Goal: Task Accomplishment & Management: Manage account settings

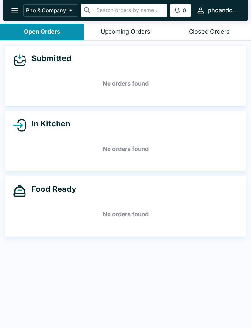
scroll to position [1, 0]
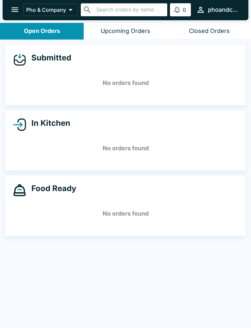
click at [14, 8] on icon "open drawer" at bounding box center [14, 10] width 7 height 5
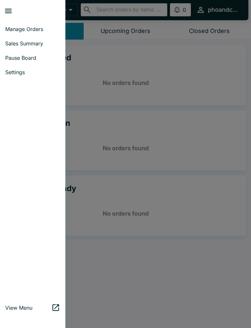
click at [25, 56] on span "Pause Board" at bounding box center [32, 58] width 55 height 7
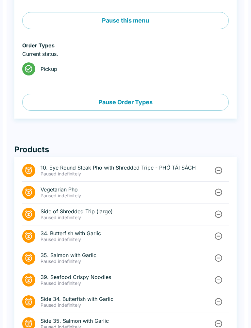
scroll to position [181, 0]
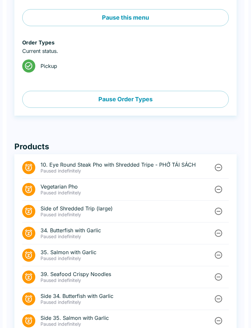
click at [219, 164] on icon "Unpause" at bounding box center [218, 167] width 9 height 9
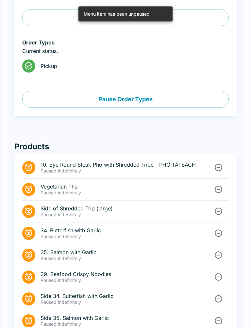
scroll to position [181, 0]
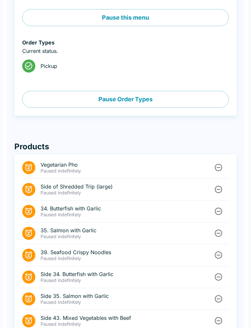
click at [218, 170] on icon "Unpause" at bounding box center [218, 167] width 9 height 9
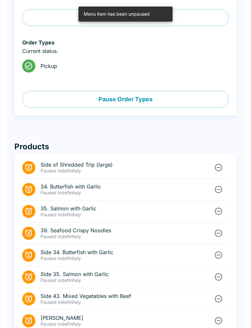
click at [214, 160] on li "Side of Shredded Trip (large) Paused indefinitely" at bounding box center [125, 168] width 207 height 22
click at [219, 166] on icon "Unpause" at bounding box center [218, 167] width 9 height 9
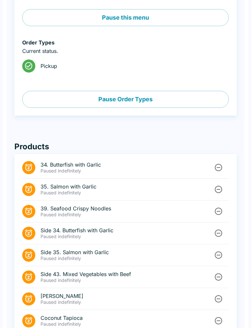
scroll to position [219, 0]
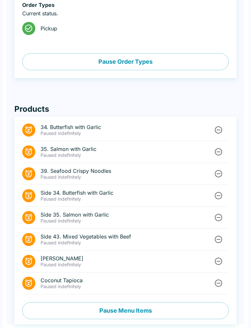
click at [214, 287] on icon "Unpause" at bounding box center [218, 283] width 9 height 9
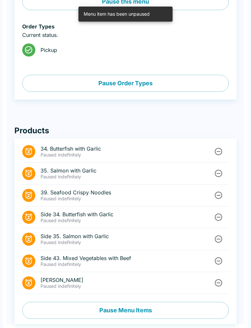
scroll to position [197, 0]
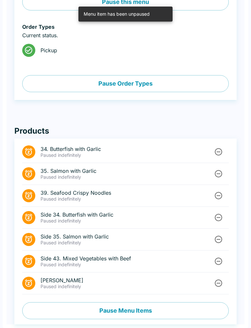
click at [171, 310] on button "Pause Menu Items" at bounding box center [125, 310] width 207 height 17
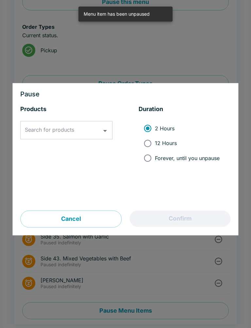
click at [151, 154] on input "Forever, until you unpause" at bounding box center [147, 158] width 15 height 15
radio input "true"
click at [72, 134] on input "Search for products" at bounding box center [61, 130] width 77 height 12
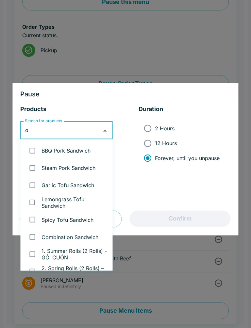
type input "ox"
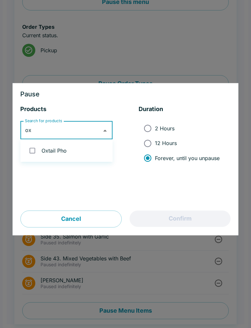
click at [33, 151] on input "checkbox" at bounding box center [32, 150] width 13 height 13
checkbox input "true"
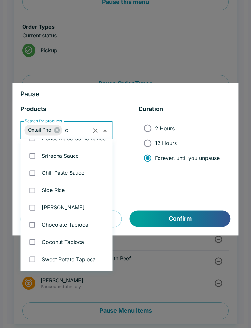
scroll to position [0, 0]
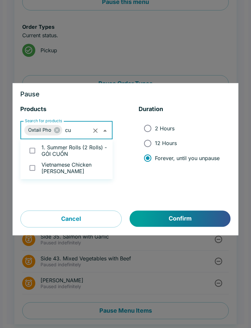
type input "cur"
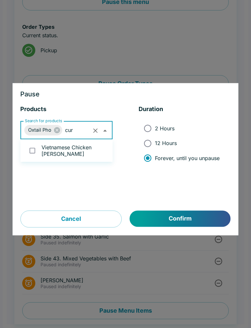
click at [36, 150] on input "checkbox" at bounding box center [32, 150] width 13 height 13
checkbox input "true"
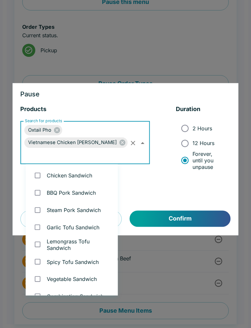
scroll to position [1522, 0]
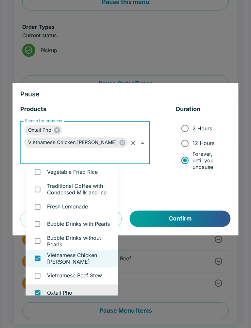
click at [183, 217] on button "Confirm" at bounding box center [180, 219] width 101 height 16
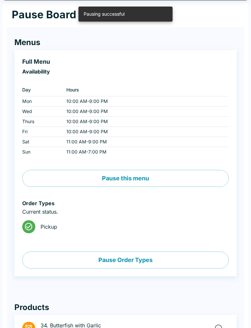
scroll to position [0, 0]
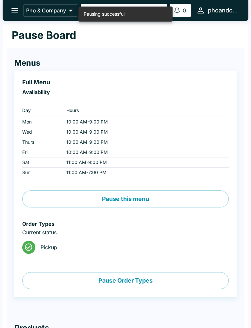
click at [13, 15] on button "open drawer" at bounding box center [15, 10] width 17 height 17
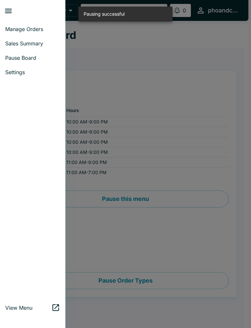
click at [22, 57] on span "Pause Board" at bounding box center [32, 58] width 55 height 7
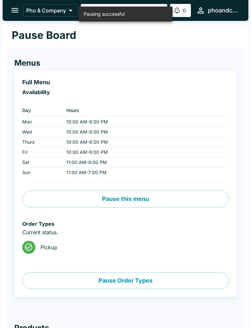
click at [13, 10] on icon "open drawer" at bounding box center [14, 10] width 9 height 9
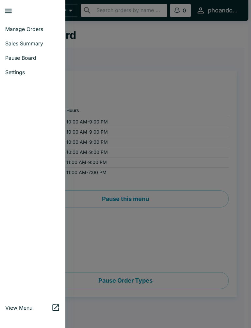
click at [22, 31] on span "Manage Orders" at bounding box center [32, 29] width 55 height 7
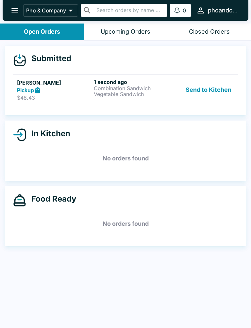
click at [11, 88] on div "Submitted [PERSON_NAME] Pickup $48.43 1 second ago Combination Sandwich Vegetab…" at bounding box center [125, 81] width 241 height 70
click at [100, 87] on p "Combination Sandwich" at bounding box center [131, 88] width 74 height 6
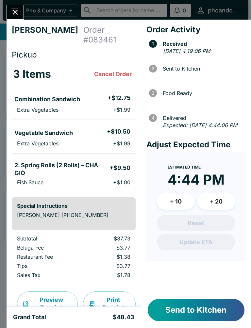
click at [213, 313] on button "Send to Kitchen" at bounding box center [196, 310] width 97 height 22
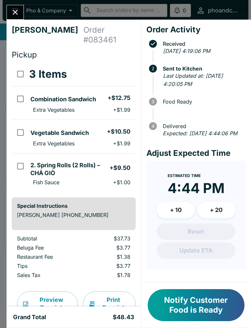
click at [15, 12] on icon "Close" at bounding box center [15, 12] width 5 height 5
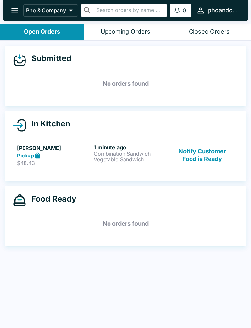
click at [16, 12] on icon "open drawer" at bounding box center [14, 10] width 7 height 5
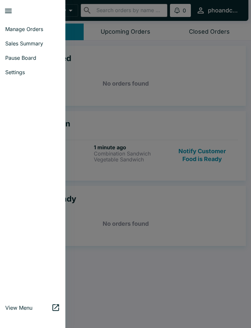
click at [16, 56] on span "Pause Board" at bounding box center [32, 58] width 55 height 7
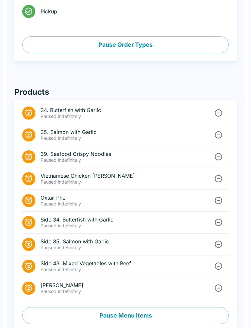
click at [101, 315] on button "Pause Menu Items" at bounding box center [125, 316] width 207 height 17
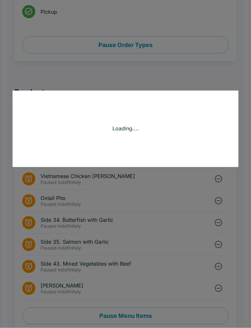
scroll to position [236, 0]
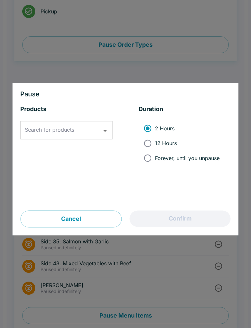
click at [154, 161] on input "Forever, until you unpause" at bounding box center [147, 158] width 15 height 15
radio input "true"
click at [54, 130] on div "Search for products Search for products" at bounding box center [66, 130] width 92 height 18
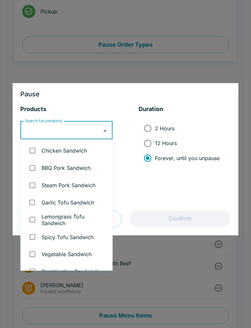
scroll to position [236, 0]
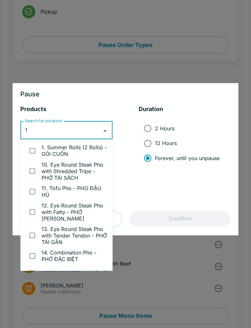
type input "17"
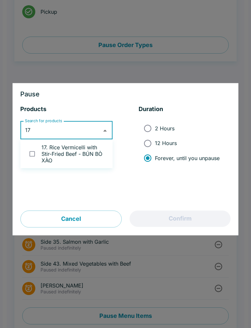
click at [30, 153] on input "checkbox" at bounding box center [32, 153] width 13 height 13
checkbox input "true"
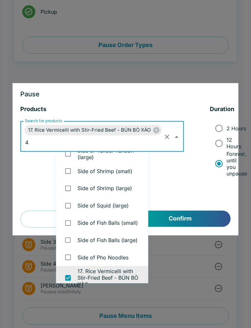
scroll to position [0, 0]
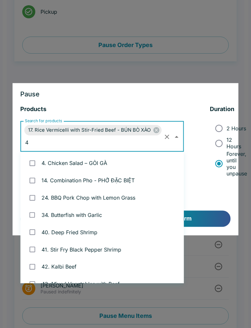
type input "43"
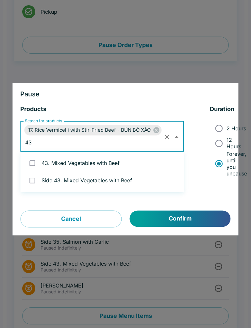
click at [31, 166] on input "checkbox" at bounding box center [32, 163] width 13 height 13
checkbox input "true"
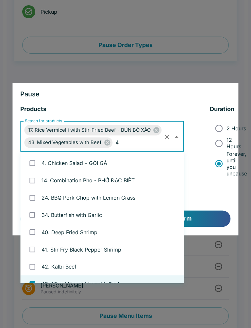
type input "43"
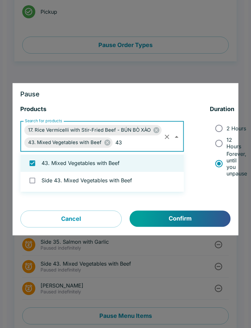
click at [37, 181] on input "checkbox" at bounding box center [32, 180] width 13 height 13
checkbox input "true"
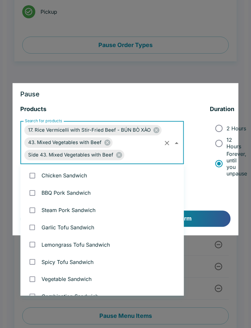
scroll to position [718, 0]
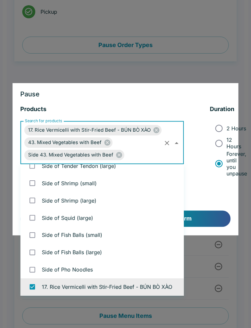
click at [205, 217] on button "Confirm" at bounding box center [180, 219] width 101 height 16
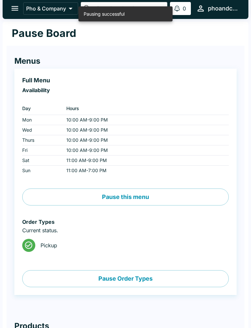
scroll to position [0, 0]
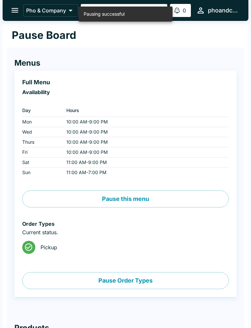
click at [10, 9] on button "open drawer" at bounding box center [15, 10] width 17 height 17
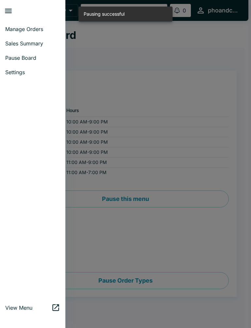
click at [13, 31] on span "Manage Orders" at bounding box center [32, 29] width 55 height 7
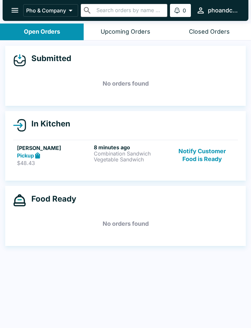
click at [194, 156] on button "Notify Customer Food is Ready" at bounding box center [202, 155] width 63 height 23
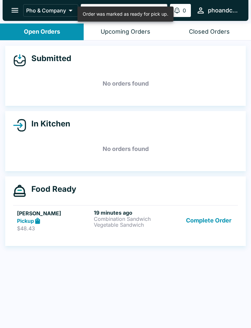
click at [205, 223] on button "Complete Order" at bounding box center [208, 221] width 51 height 23
